Goal: Task Accomplishment & Management: Complete application form

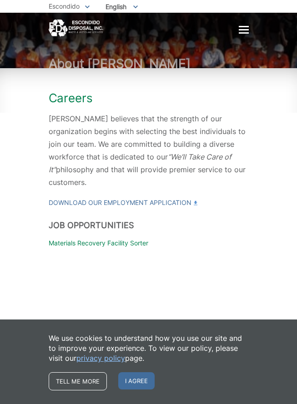
click at [55, 238] on p "Materials Recovery Facility Sorter" at bounding box center [149, 243] width 200 height 10
drag, startPoint x: 82, startPoint y: 231, endPoint x: 97, endPoint y: 233, distance: 15.6
click at [89, 238] on p "Materials Recovery Facility Sorter" at bounding box center [149, 243] width 200 height 10
drag, startPoint x: 111, startPoint y: 233, endPoint x: 127, endPoint y: 233, distance: 15.9
click at [117, 238] on p "Materials Recovery Facility Sorter" at bounding box center [149, 243] width 200 height 10
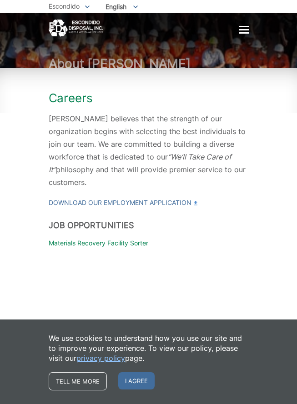
click at [128, 238] on p "Materials Recovery Facility Sorter" at bounding box center [149, 243] width 200 height 10
click at [143, 373] on span "I agree" at bounding box center [136, 380] width 36 height 17
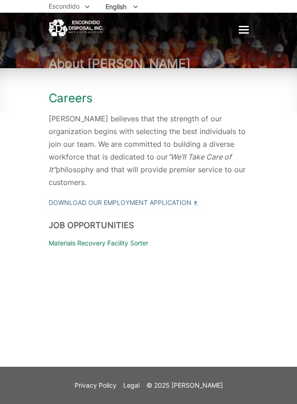
click at [63, 98] on h1 "Careers" at bounding box center [149, 98] width 200 height 15
click at [243, 30] on div at bounding box center [244, 29] width 10 height 1
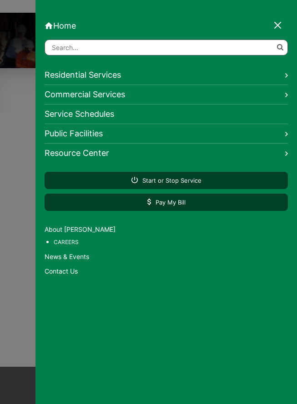
click at [64, 243] on link "Careers" at bounding box center [171, 242] width 234 height 10
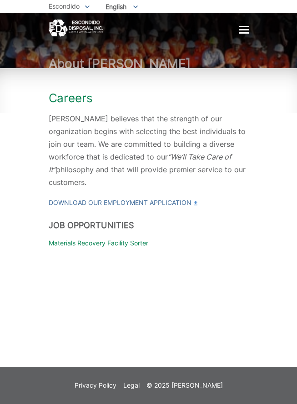
drag, startPoint x: 52, startPoint y: 231, endPoint x: 59, endPoint y: 228, distance: 7.1
click at [53, 238] on p "Materials Recovery Facility Sorter" at bounding box center [149, 243] width 200 height 10
